Goal: Transaction & Acquisition: Purchase product/service

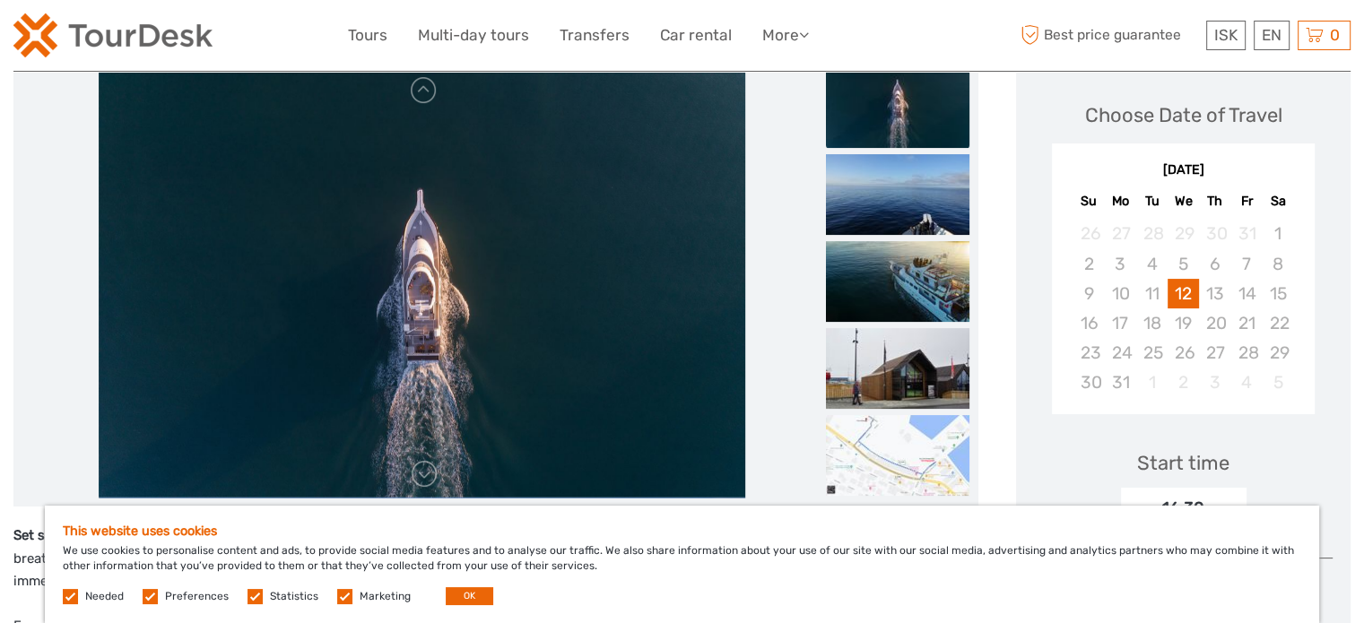
scroll to position [292, 0]
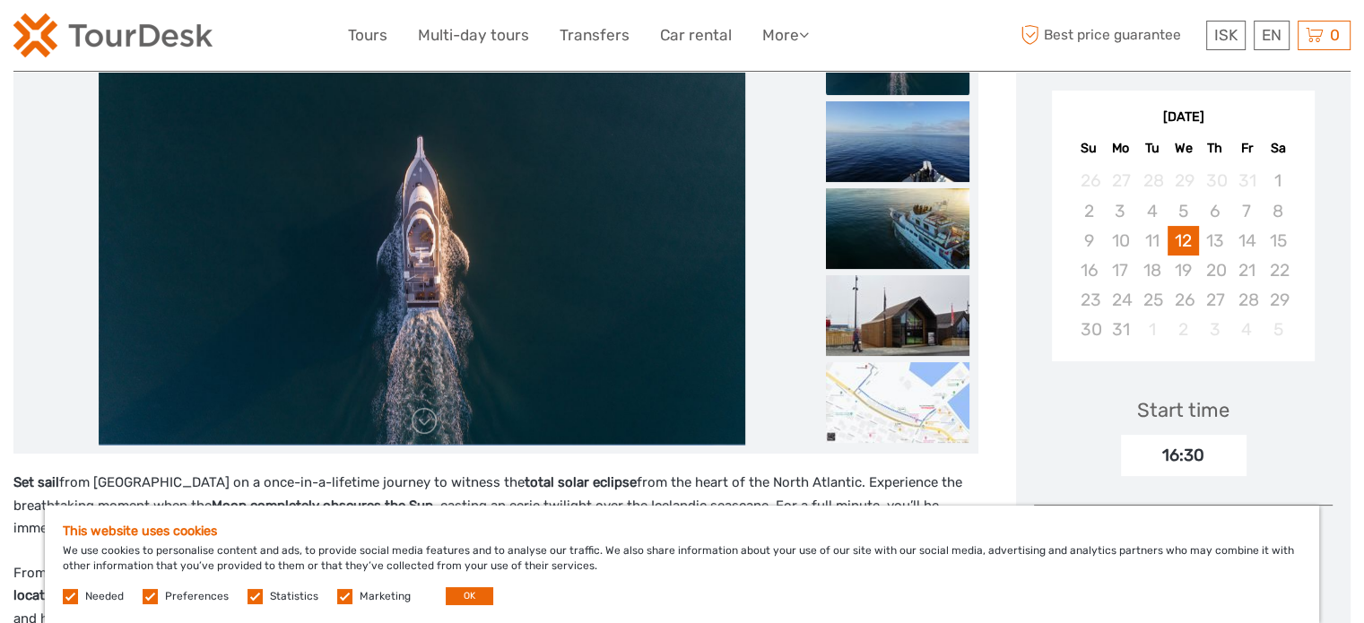
click at [652, 236] on img at bounding box center [422, 229] width 647 height 430
click at [885, 422] on img at bounding box center [897, 402] width 143 height 81
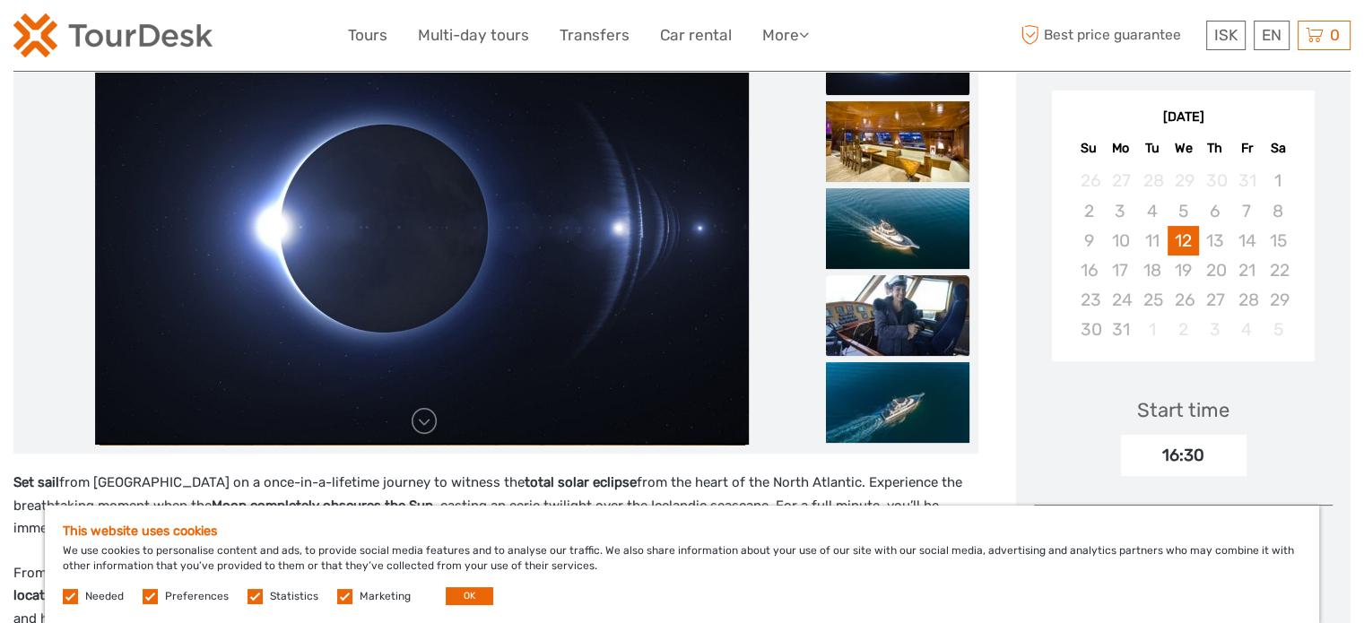
click at [892, 329] on img at bounding box center [897, 315] width 143 height 81
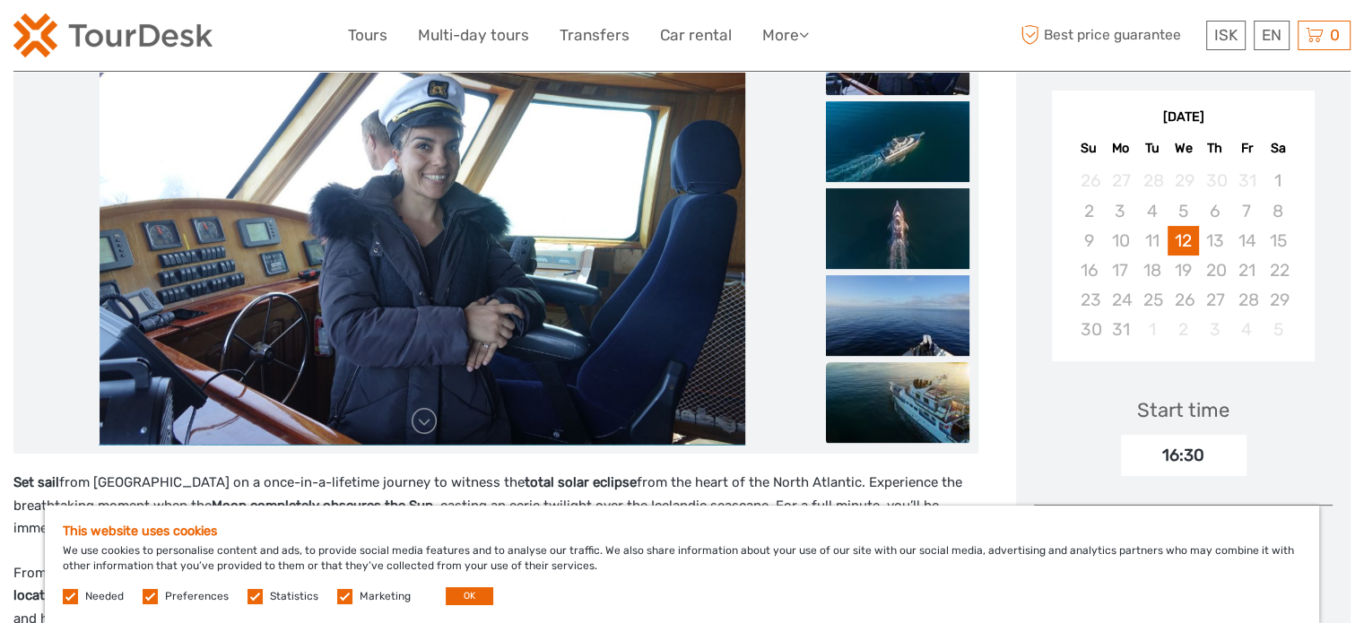
click at [894, 384] on img at bounding box center [897, 402] width 143 height 81
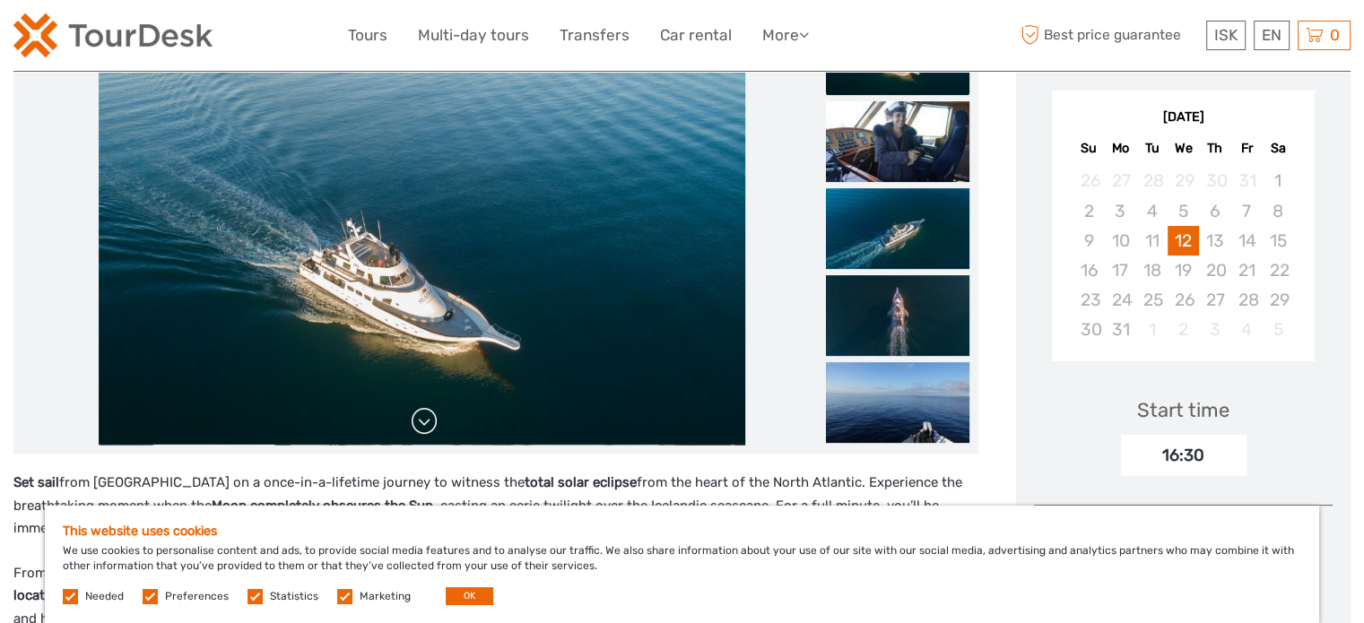
click at [426, 430] on link at bounding box center [424, 421] width 29 height 29
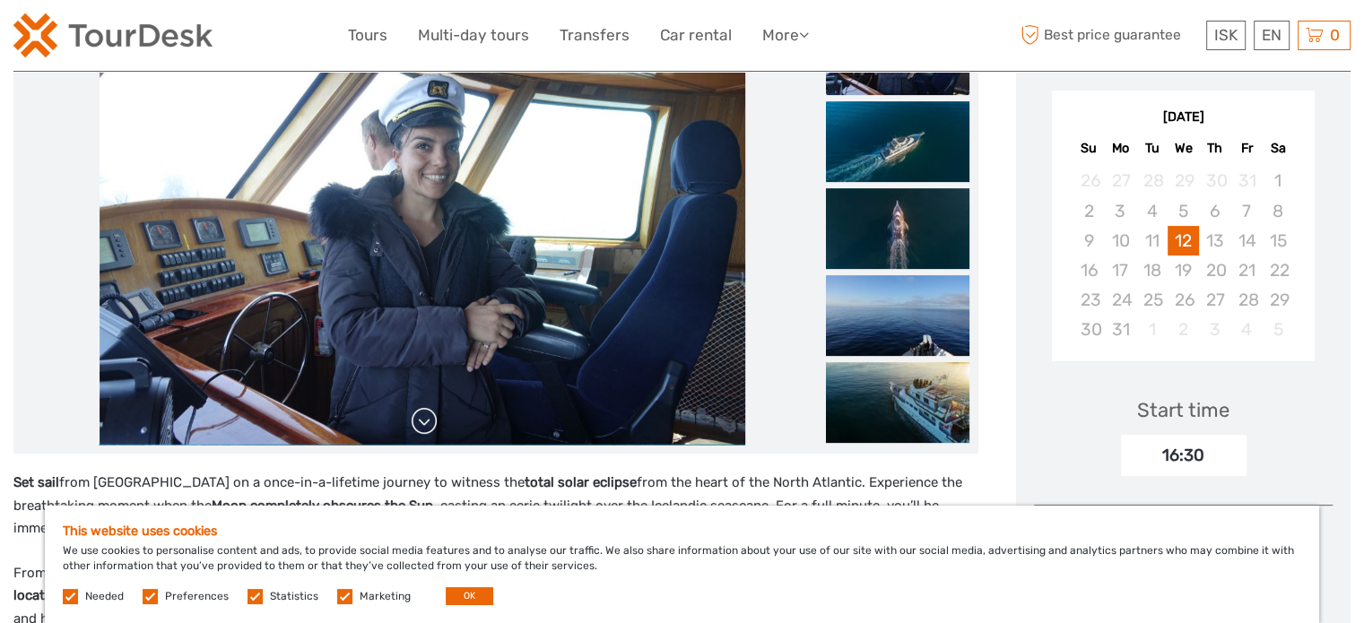
click at [426, 430] on link at bounding box center [424, 421] width 29 height 29
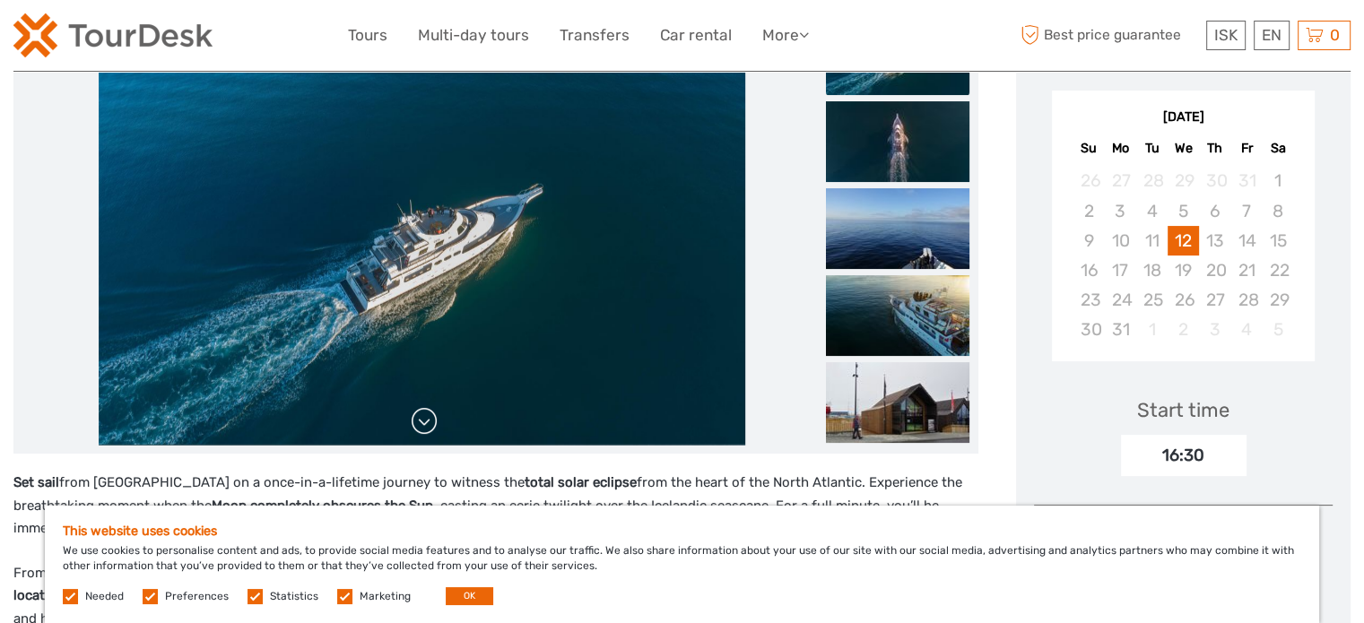
click at [426, 430] on link at bounding box center [424, 421] width 29 height 29
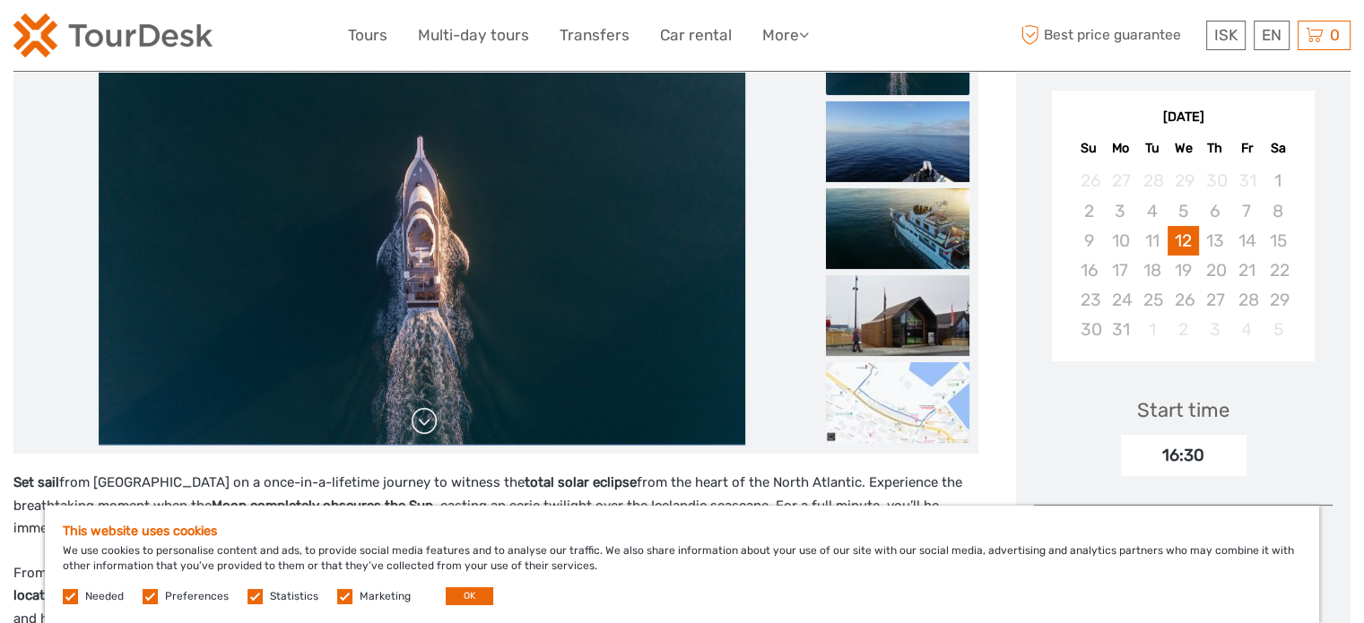
click at [426, 430] on link at bounding box center [424, 421] width 29 height 29
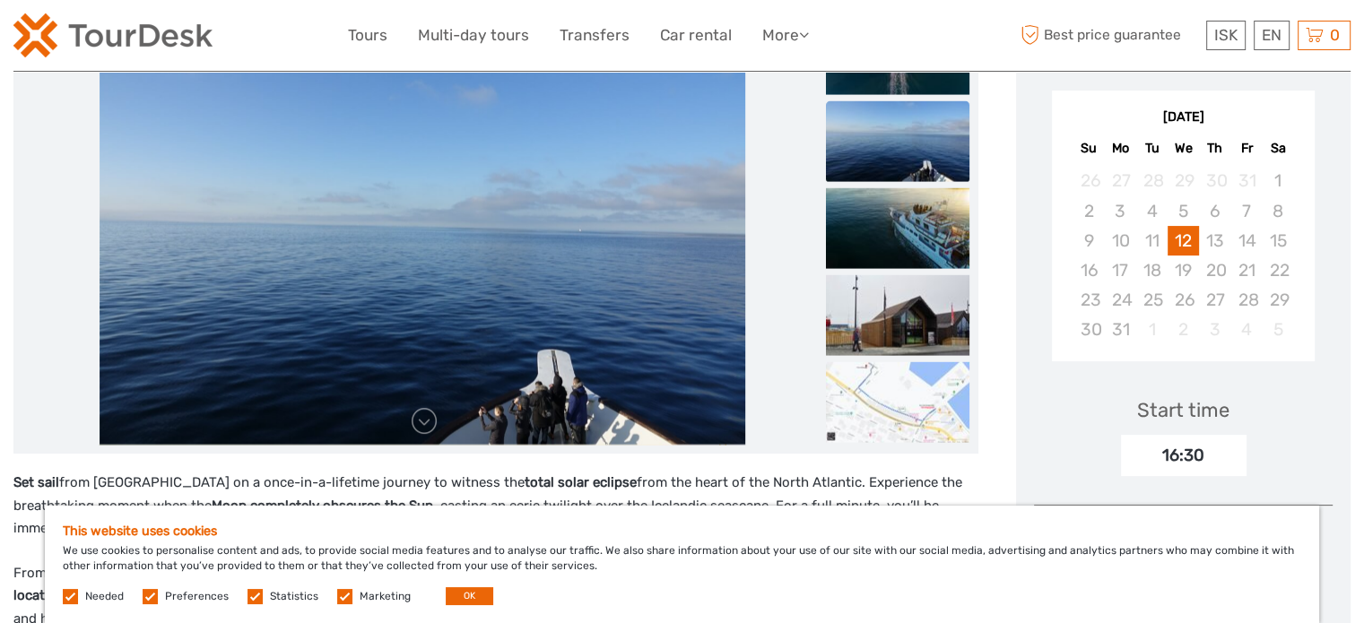
click at [886, 151] on img at bounding box center [897, 141] width 143 height 81
click at [420, 423] on link at bounding box center [424, 421] width 29 height 29
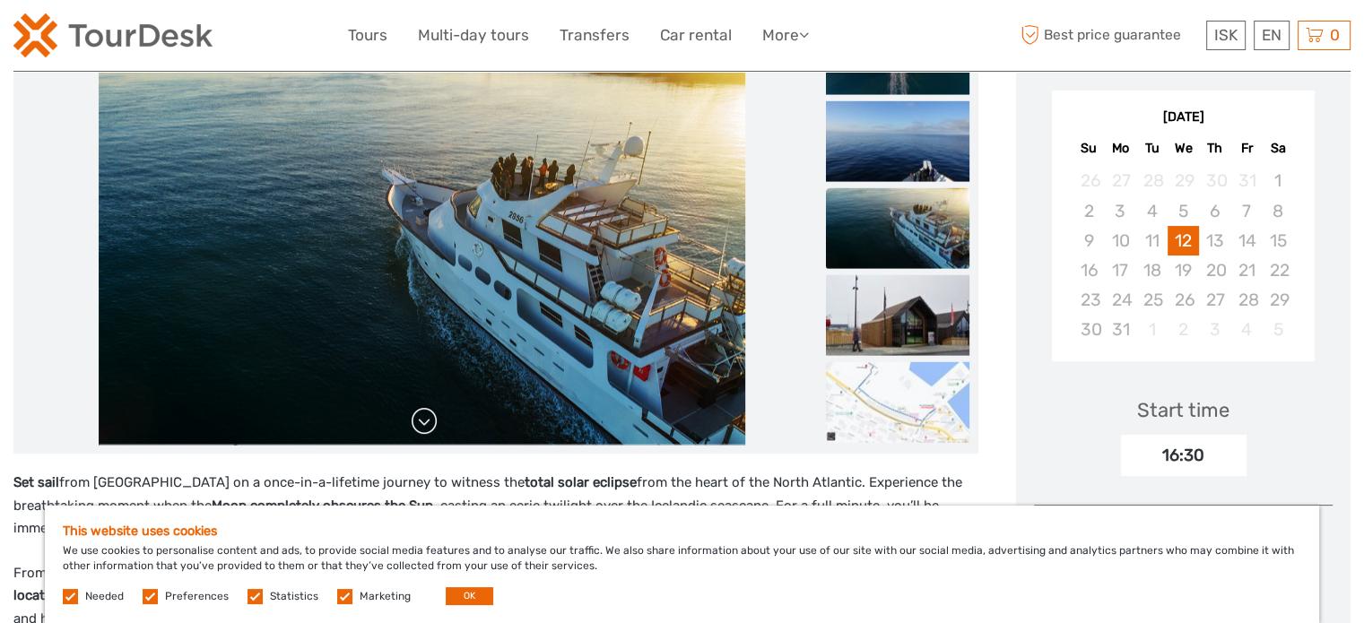
click at [420, 423] on link at bounding box center [424, 421] width 29 height 29
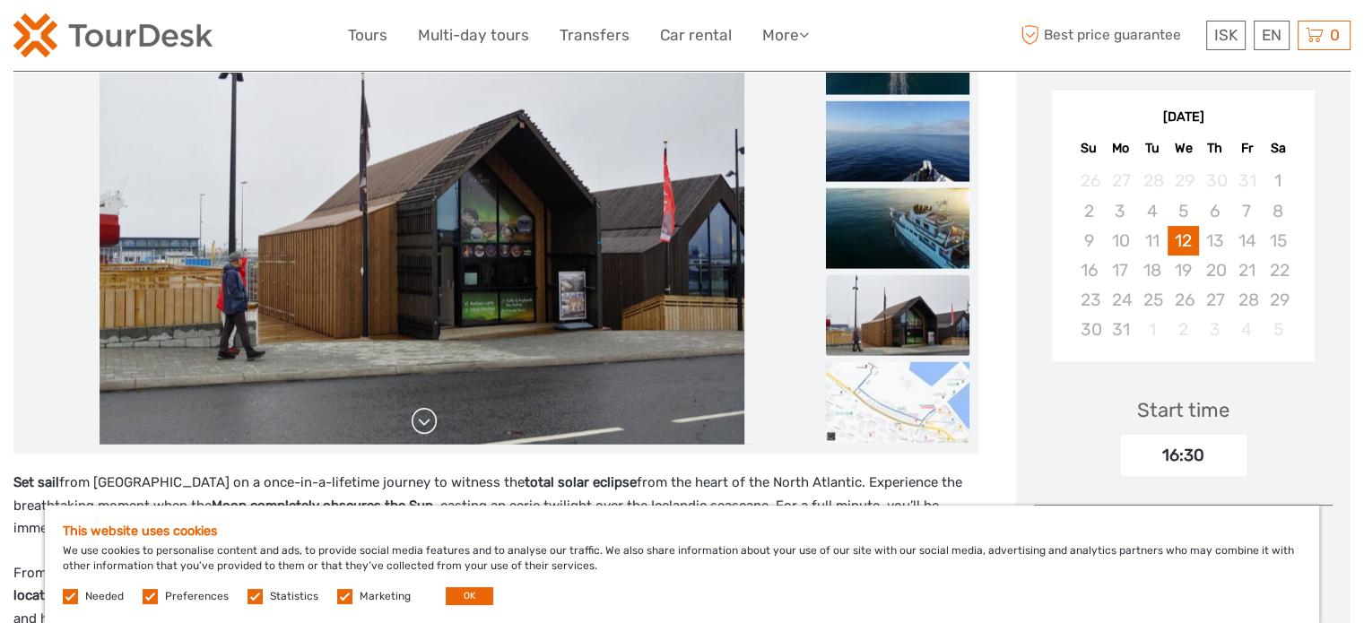
click at [420, 423] on link at bounding box center [424, 421] width 29 height 29
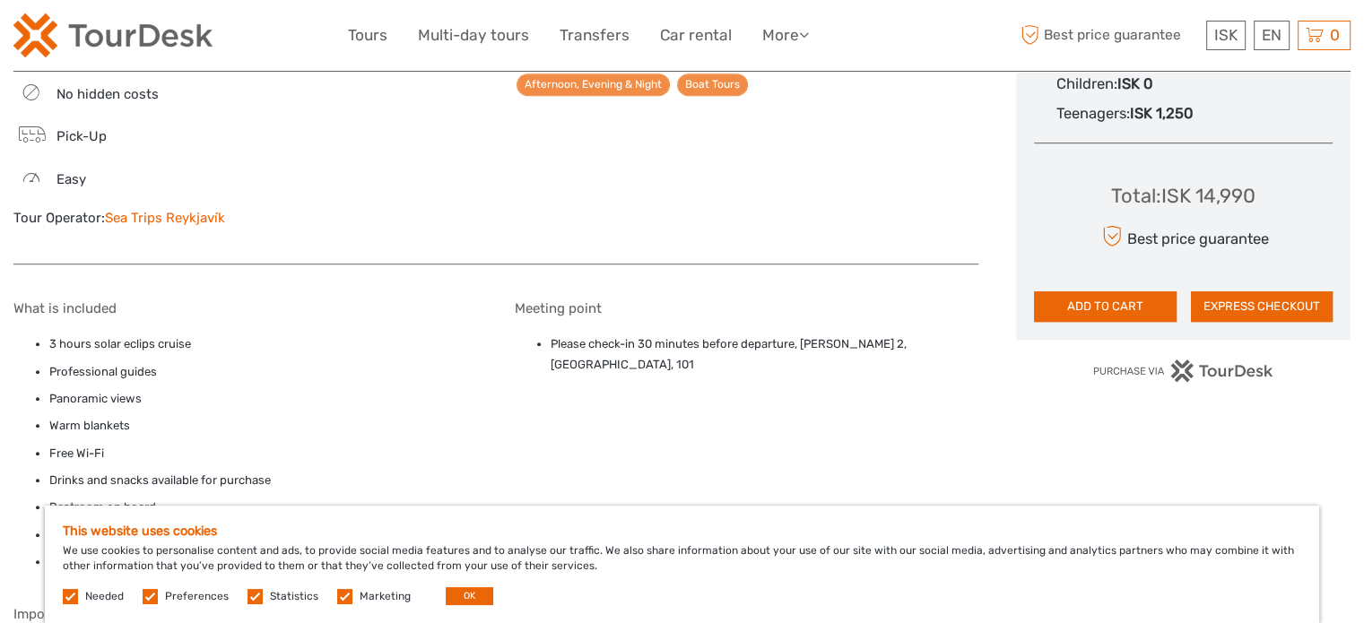
scroll to position [1152, 0]
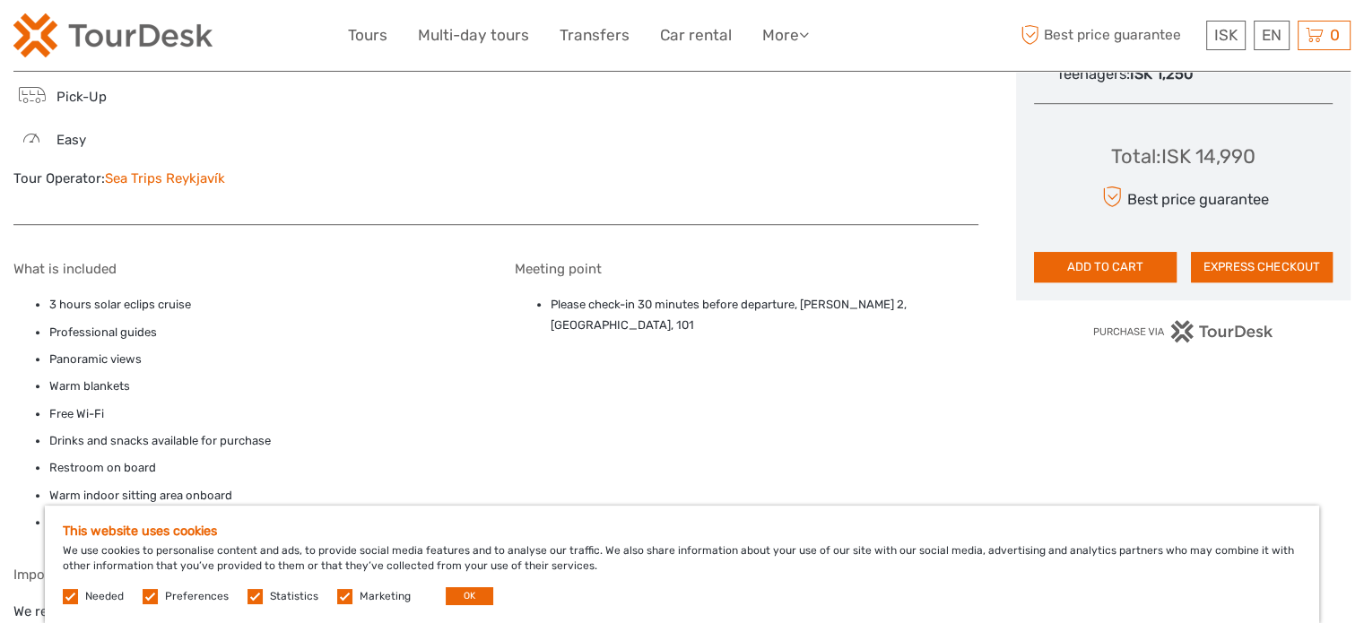
click at [187, 178] on link "Sea Trips Reykjavík" at bounding box center [165, 178] width 120 height 16
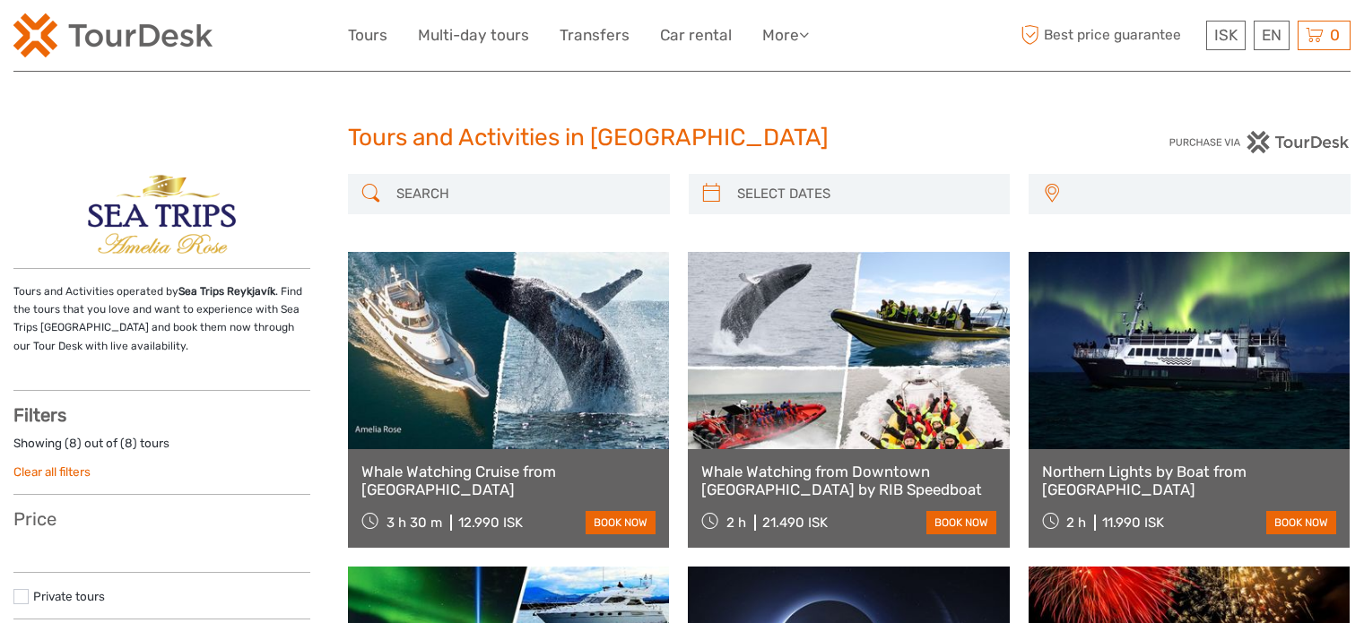
select select
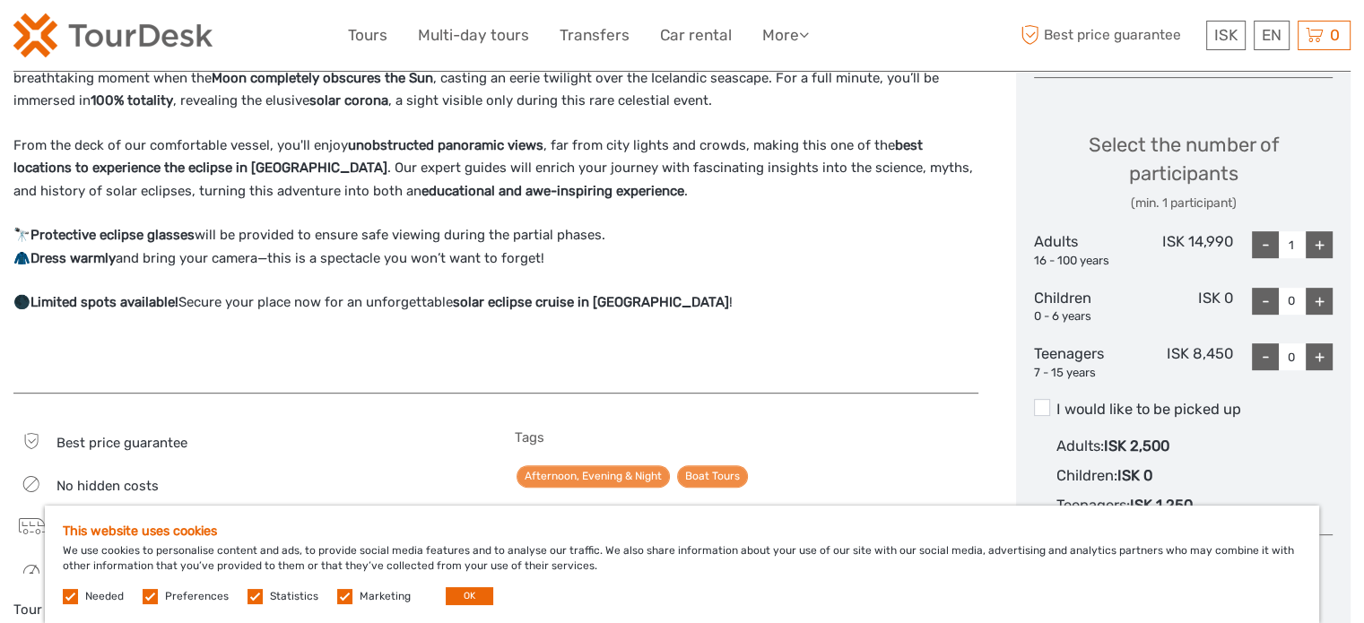
scroll to position [700, 0]
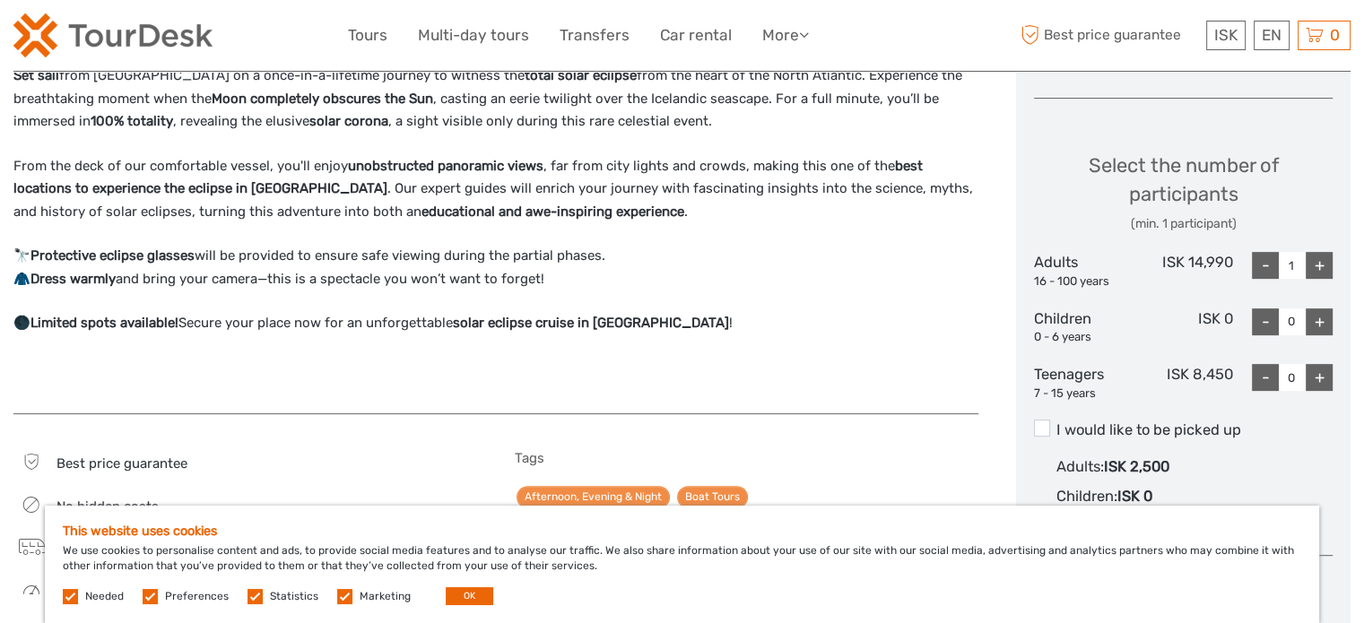
click at [1320, 259] on div "+" at bounding box center [1319, 265] width 27 height 27
type input "4"
click at [1324, 376] on div "+" at bounding box center [1319, 377] width 27 height 27
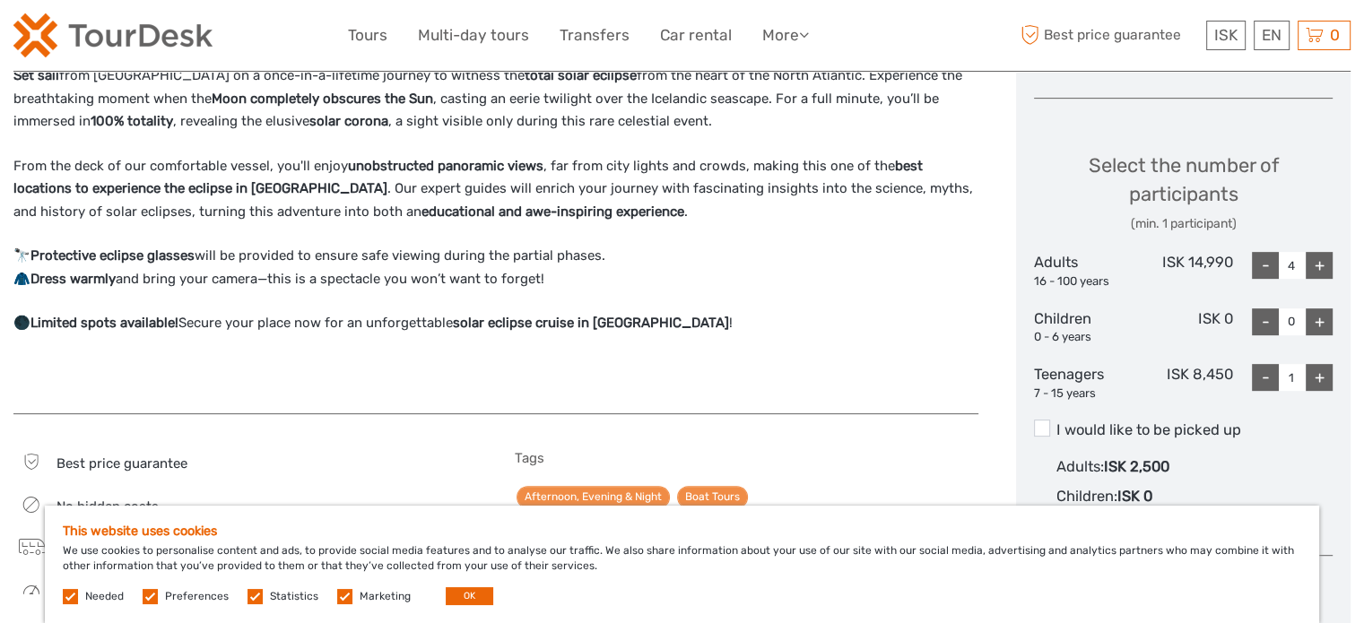
click at [1324, 376] on div "+" at bounding box center [1319, 377] width 27 height 27
type input "2"
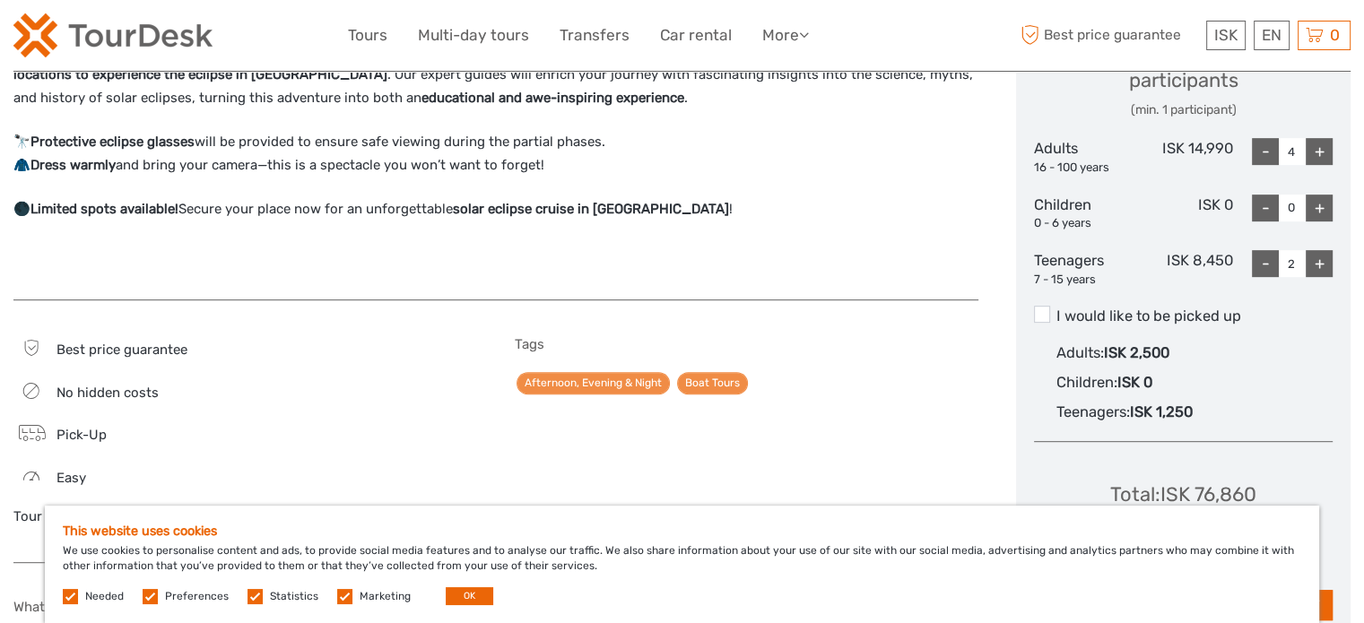
scroll to position [715, 0]
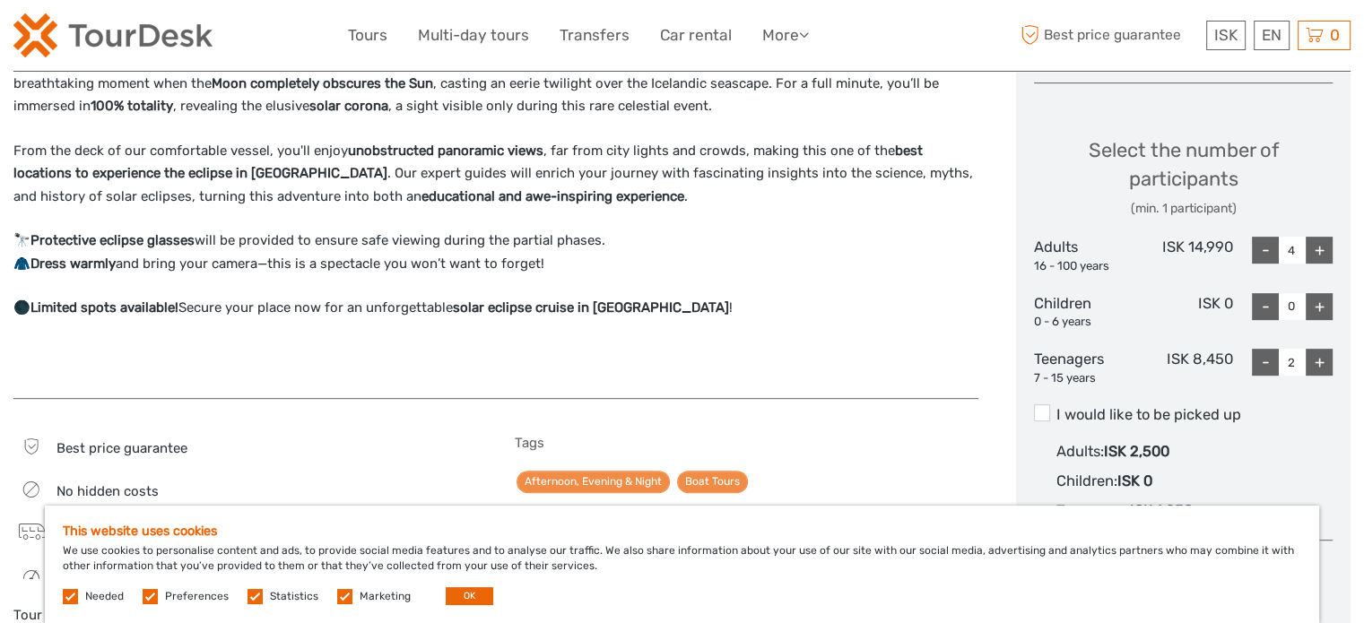
click at [1266, 248] on div "-" at bounding box center [1265, 250] width 27 height 27
type input "2"
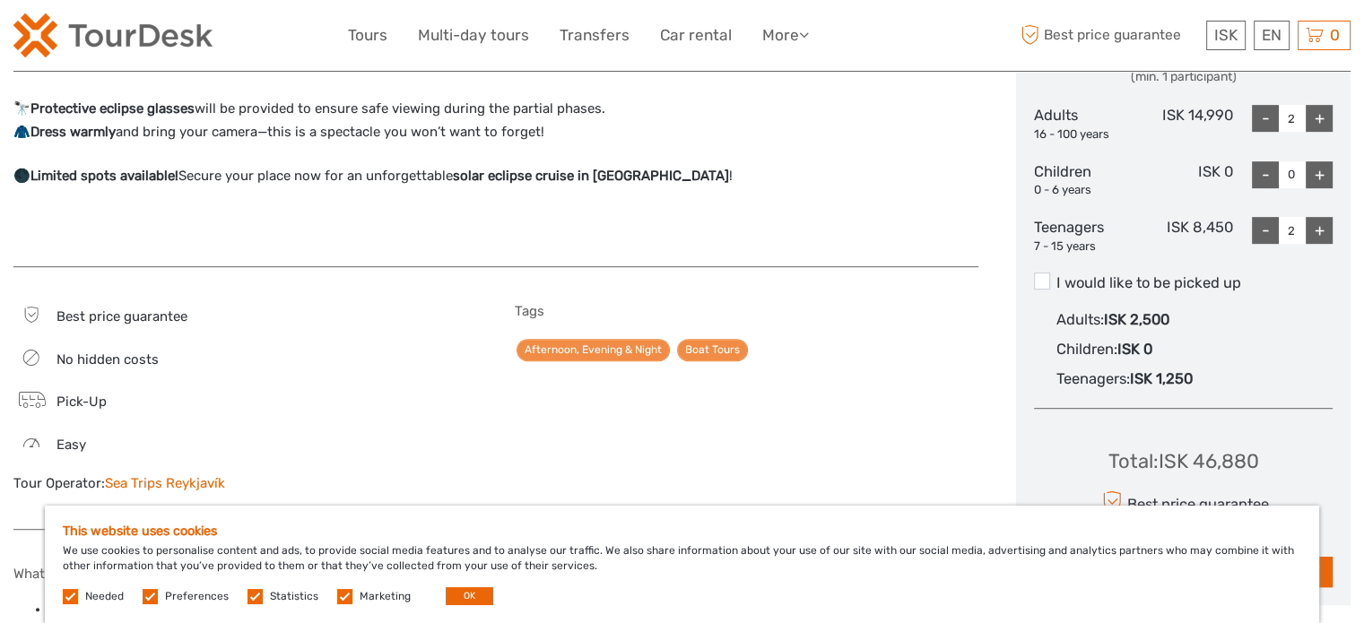
scroll to position [839, 0]
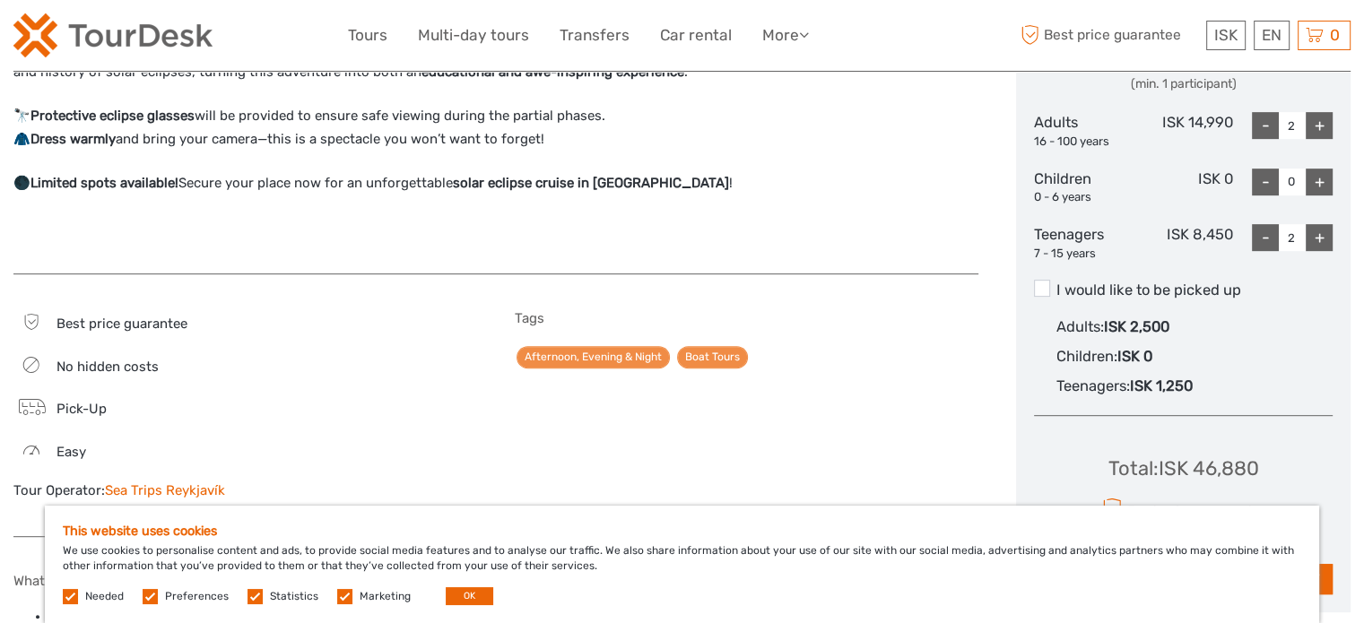
click at [1267, 231] on div "-" at bounding box center [1265, 237] width 27 height 27
type input "0"
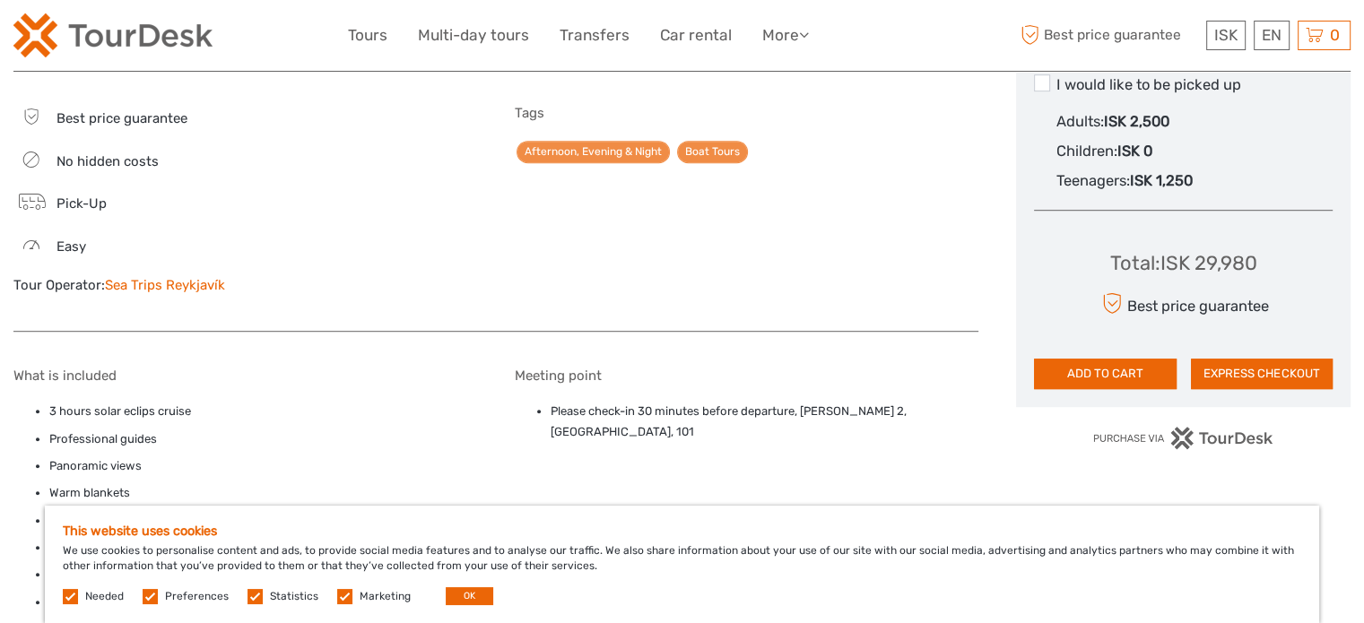
scroll to position [1052, 0]
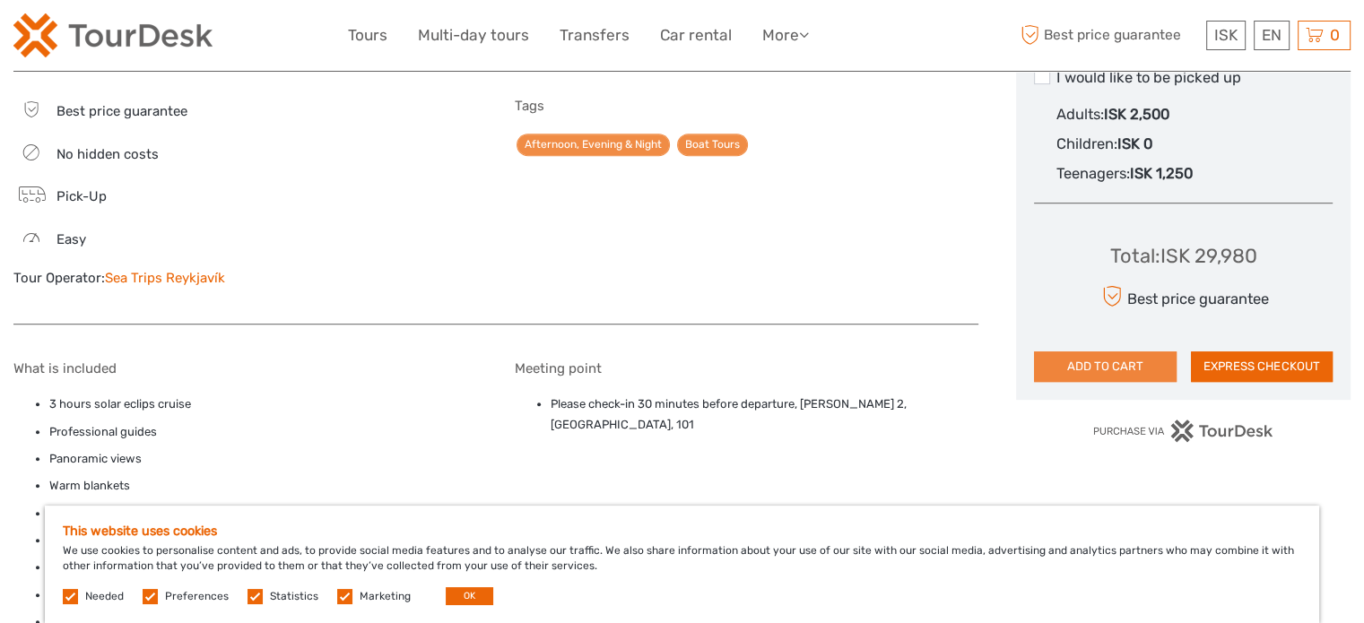
click at [1105, 358] on button "ADD TO CART" at bounding box center [1105, 367] width 142 height 30
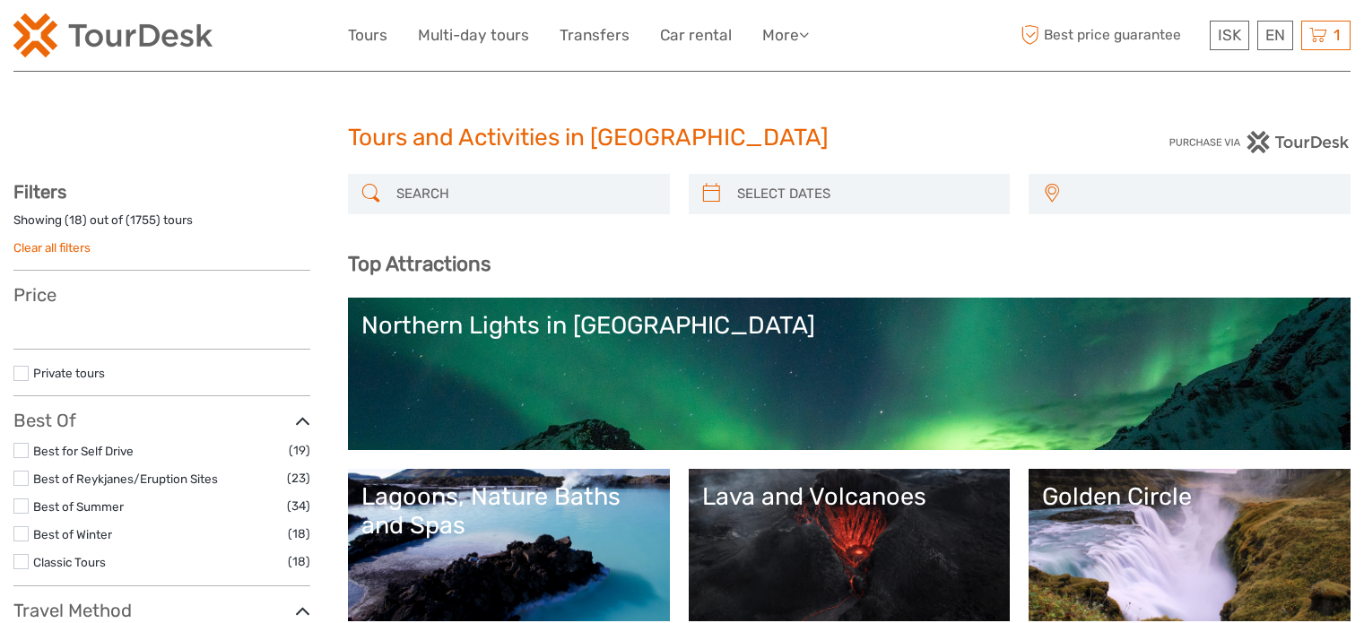
select select
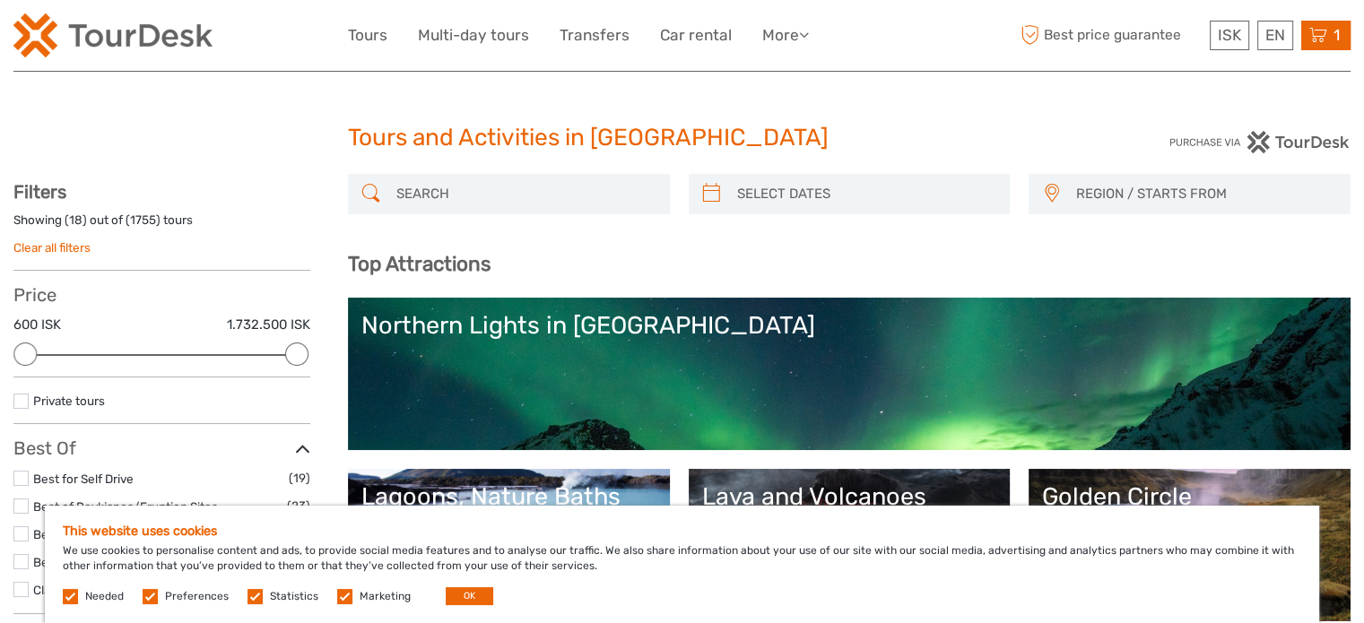
click at [1320, 38] on icon at bounding box center [1318, 35] width 18 height 22
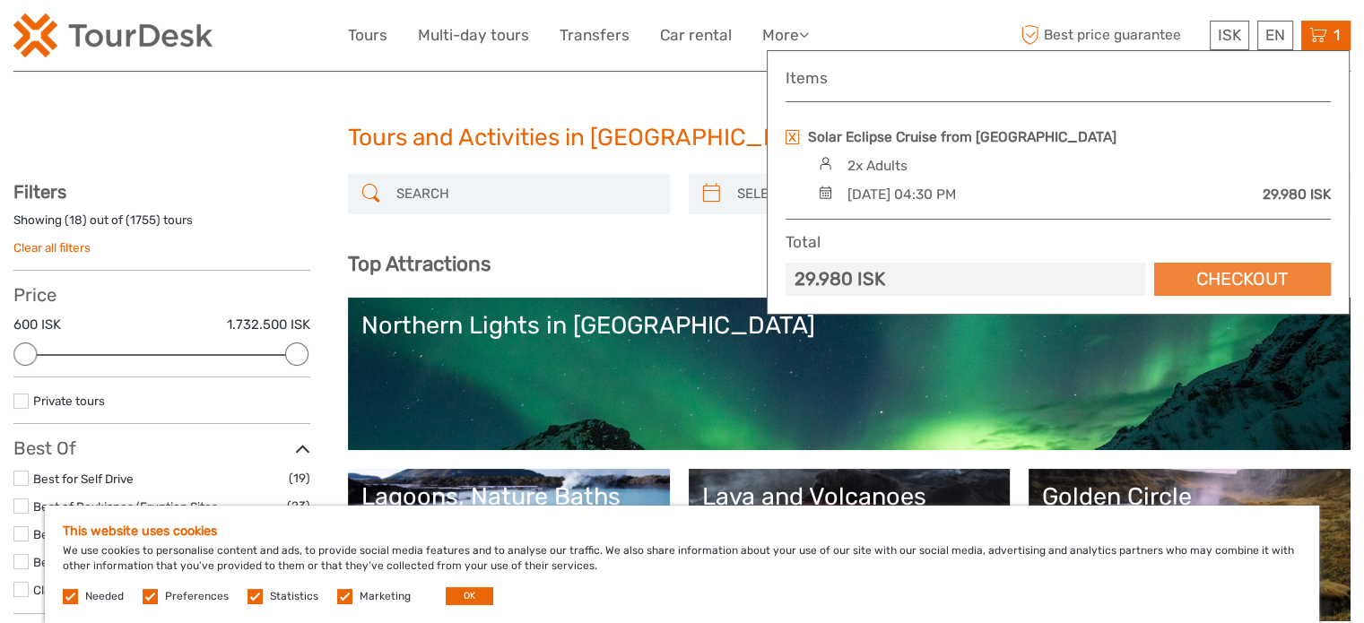
click at [1273, 279] on link "Checkout" at bounding box center [1242, 279] width 177 height 33
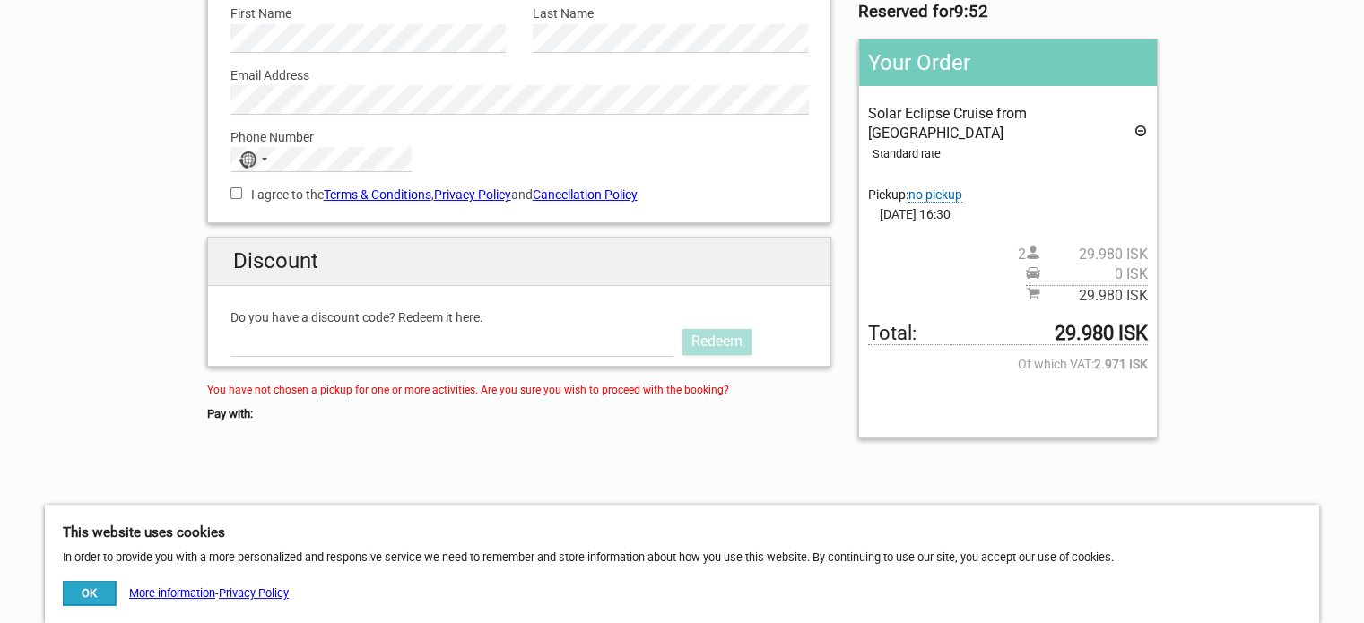
scroll to position [224, 0]
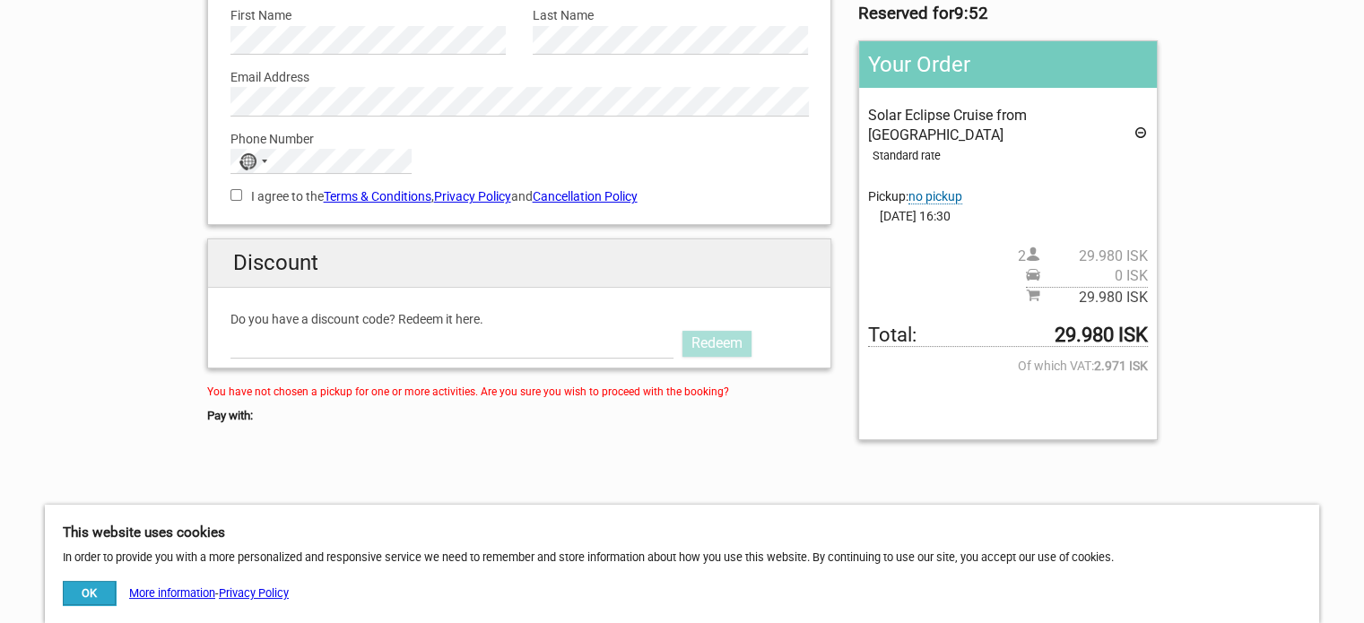
drag, startPoint x: 1369, startPoint y: 72, endPoint x: 1364, endPoint y: 164, distance: 92.5
click at [1363, 164] on html "1 Your details 2 Payment Information 3 Place your order English Español Deutsch…" at bounding box center [682, 510] width 1364 height 1469
click at [585, 189] on link "Cancellation Policy" at bounding box center [585, 196] width 105 height 14
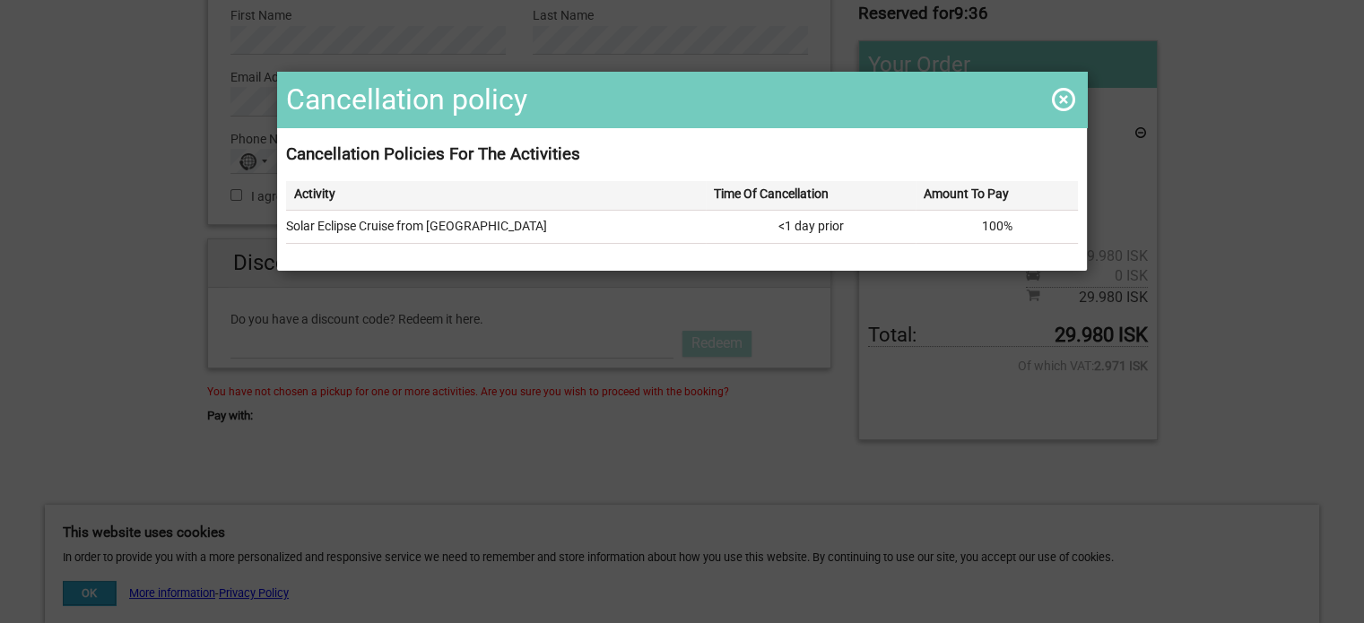
click at [1058, 99] on span at bounding box center [1063, 99] width 29 height 29
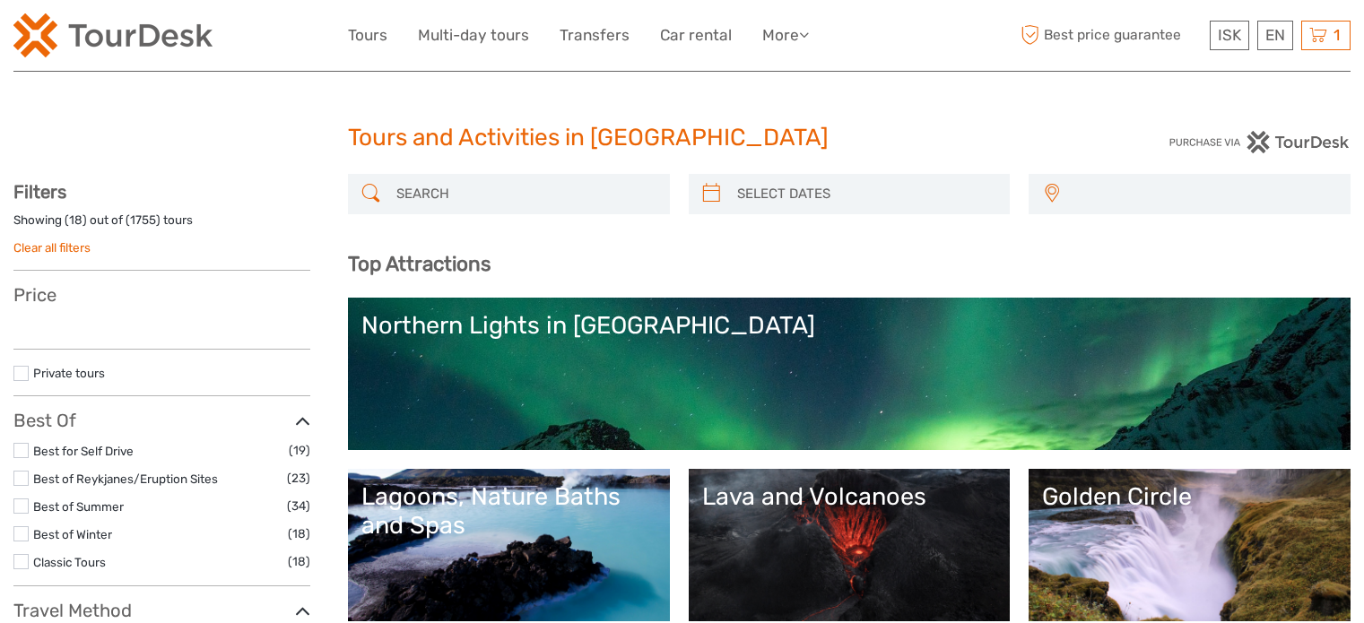
select select
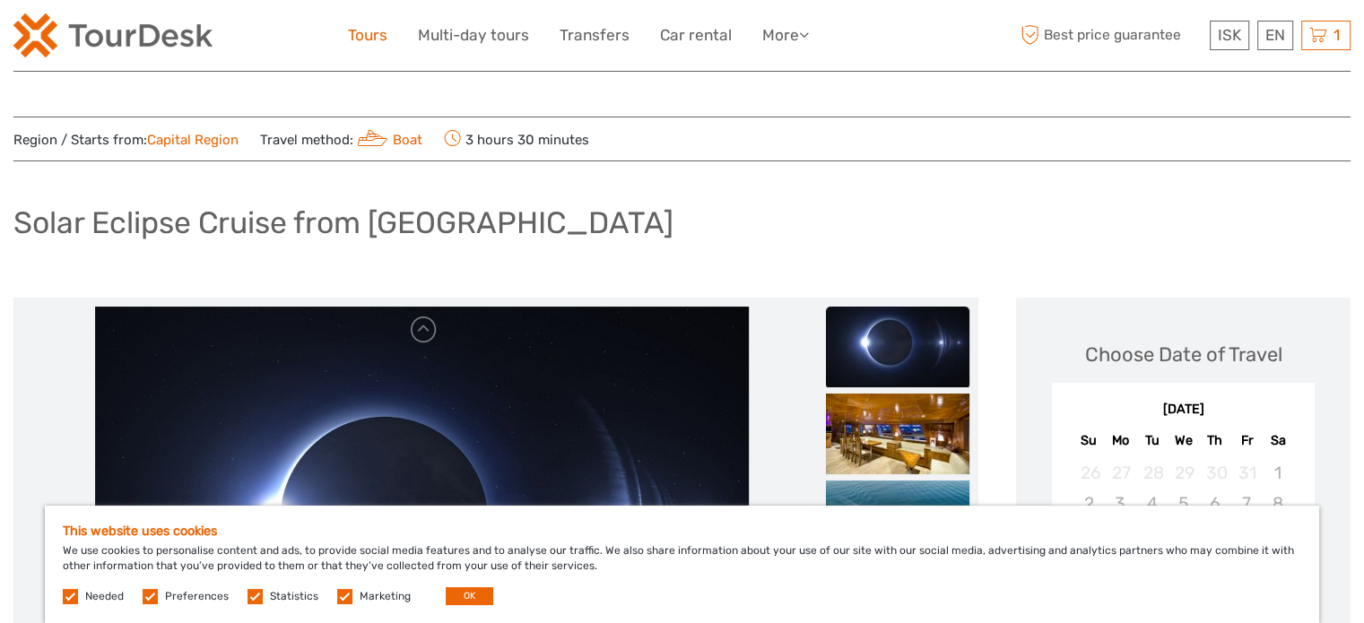
click at [359, 37] on link "Tours" at bounding box center [367, 35] width 39 height 26
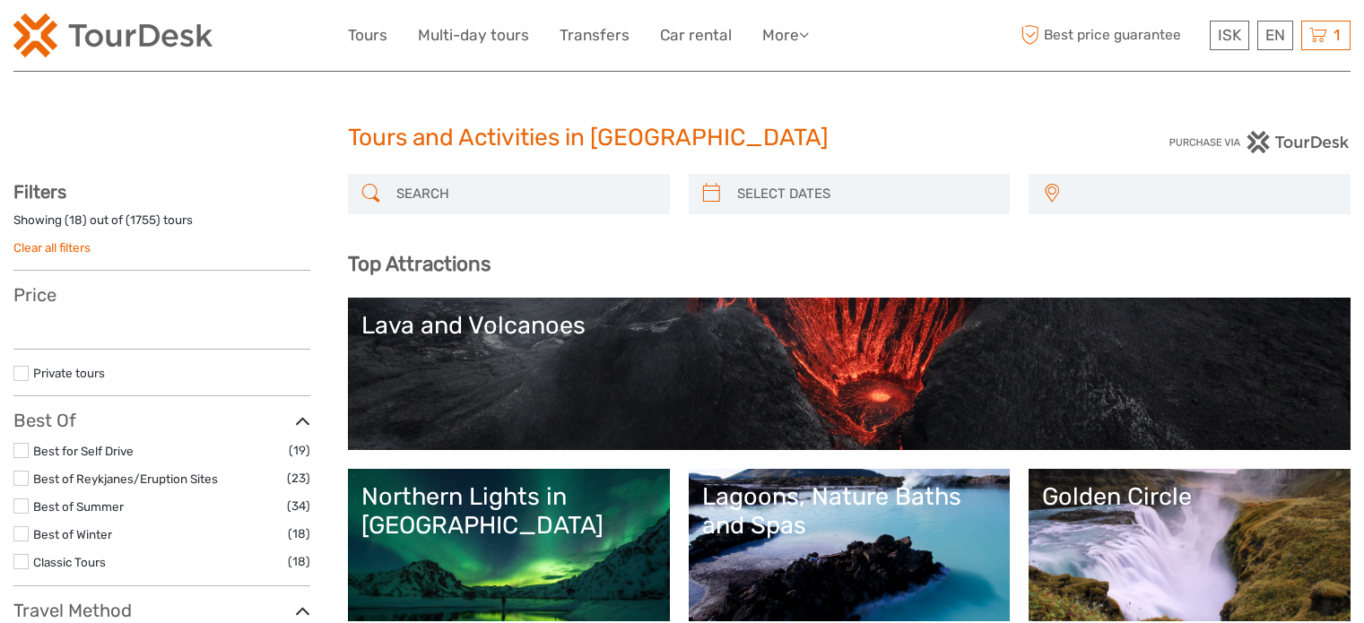
select select
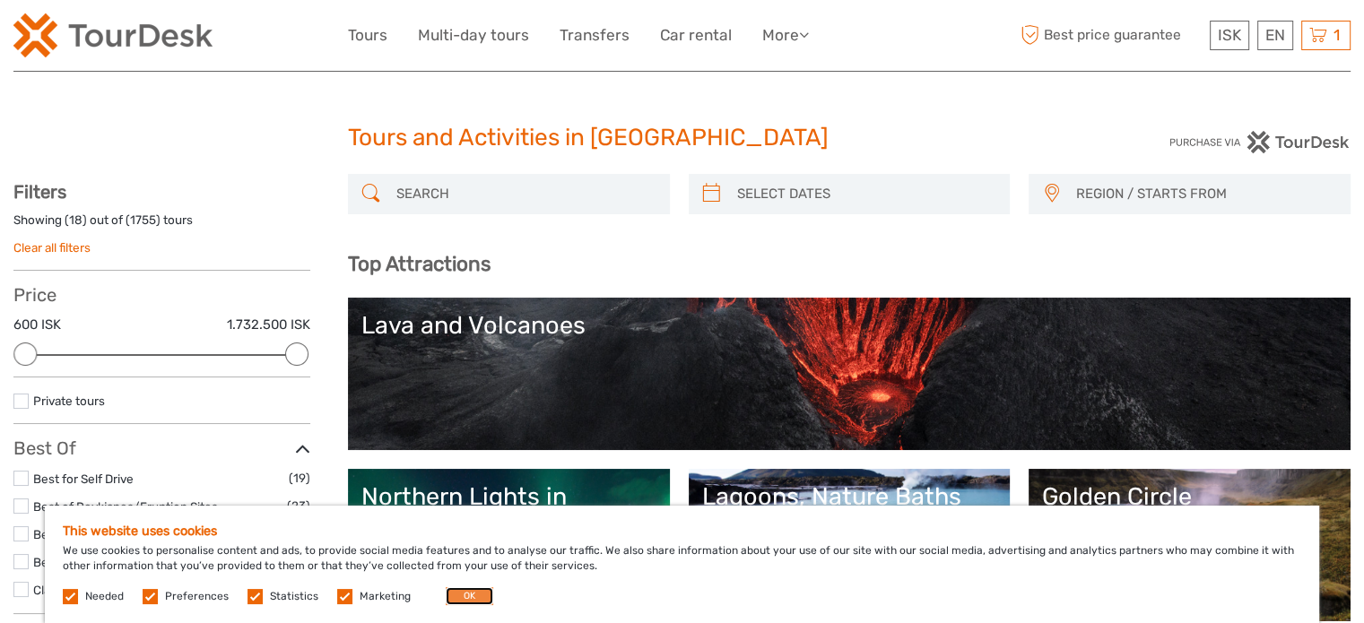
click at [462, 588] on button "OK" at bounding box center [470, 596] width 48 height 18
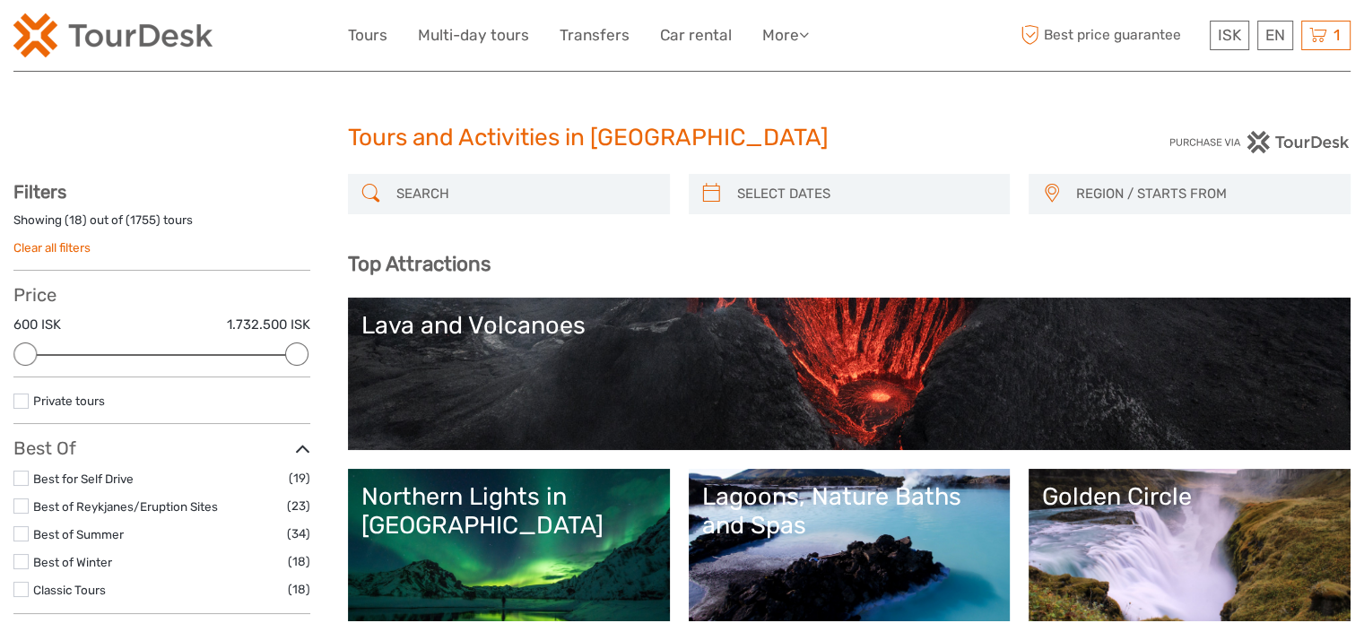
click at [507, 196] on input "search" at bounding box center [525, 193] width 272 height 31
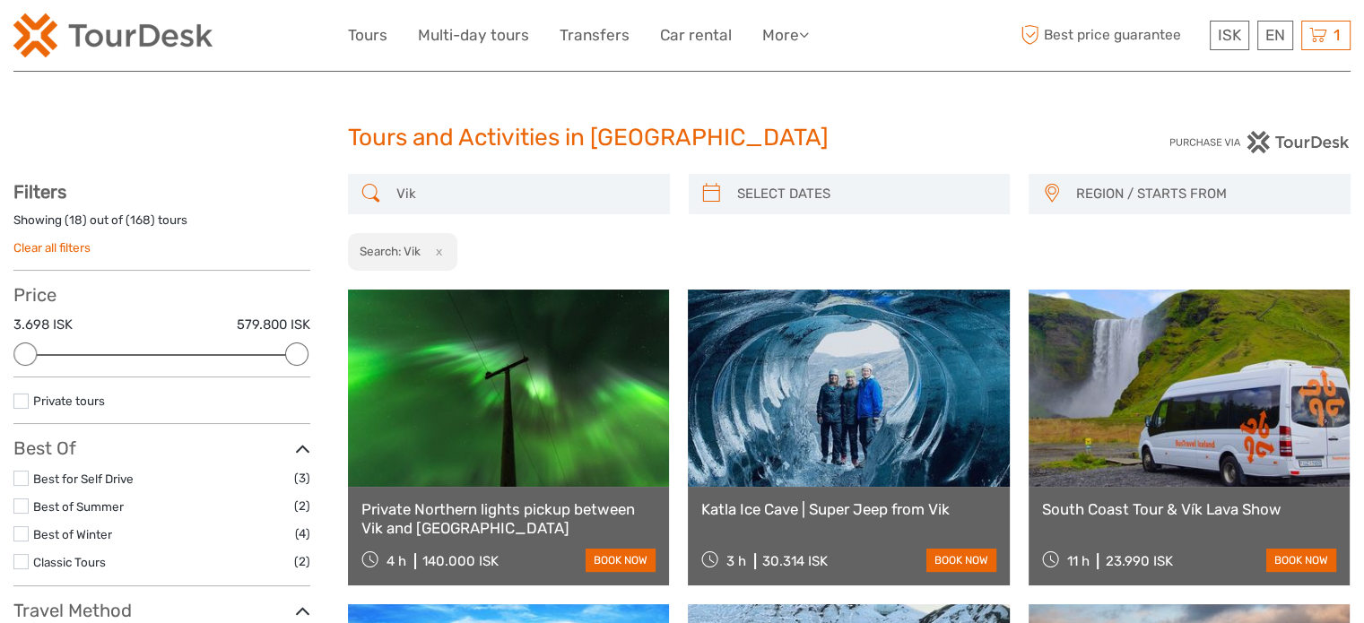
type input "Vik"
